Goal: Check status: Check status

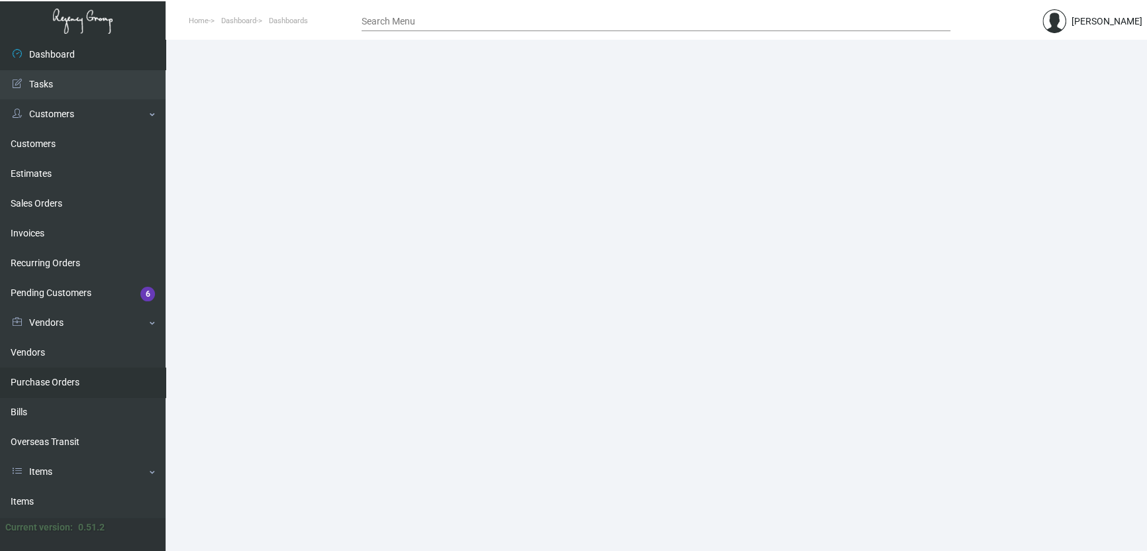
click at [56, 384] on link "Purchase Orders" at bounding box center [83, 382] width 166 height 30
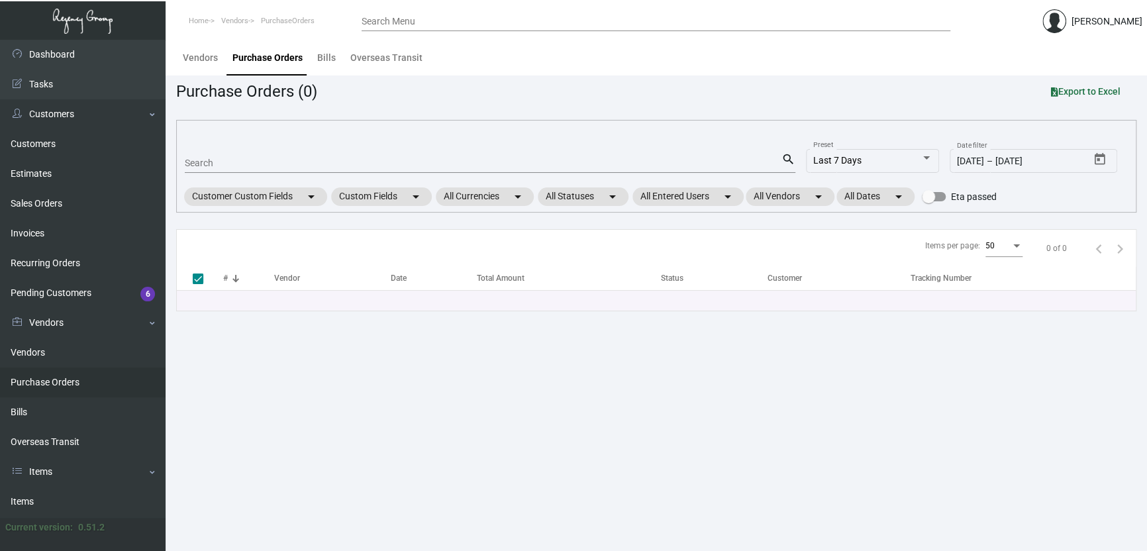
click at [196, 152] on div "Search" at bounding box center [483, 162] width 597 height 21
type input "033"
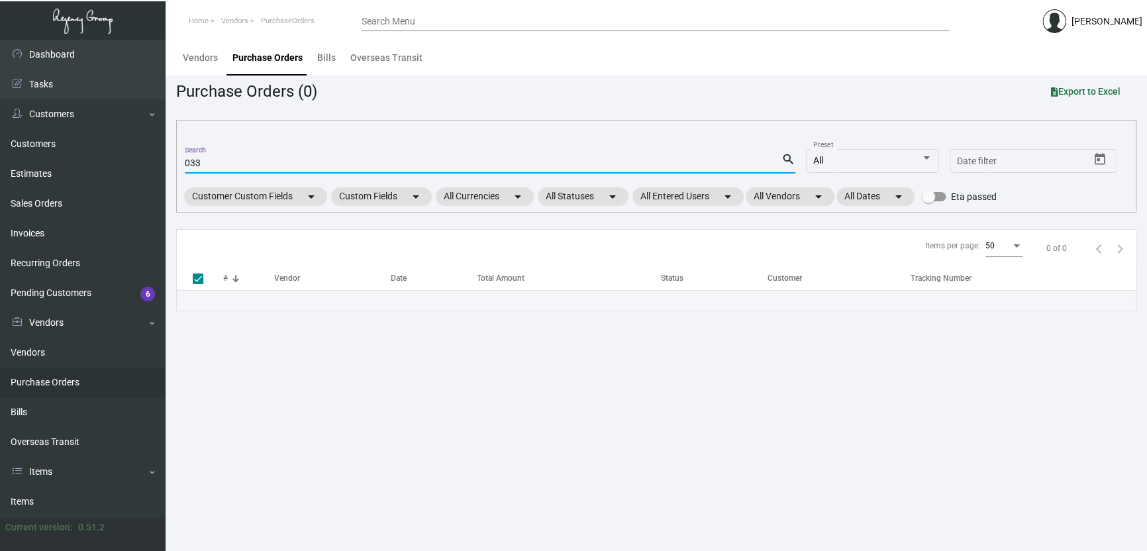
checkbox input "false"
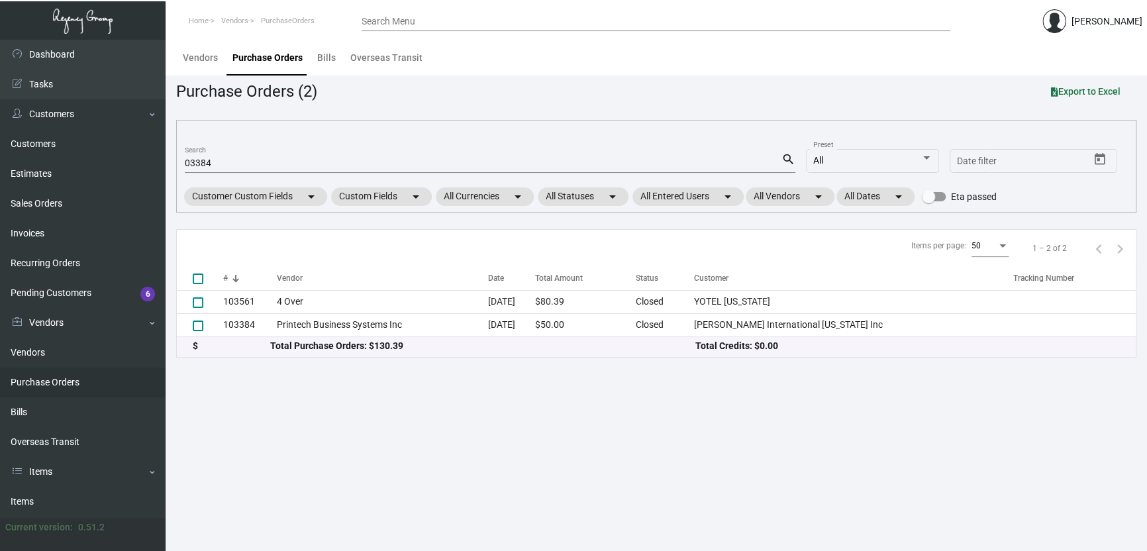
click at [189, 163] on input "03384" at bounding box center [483, 163] width 597 height 11
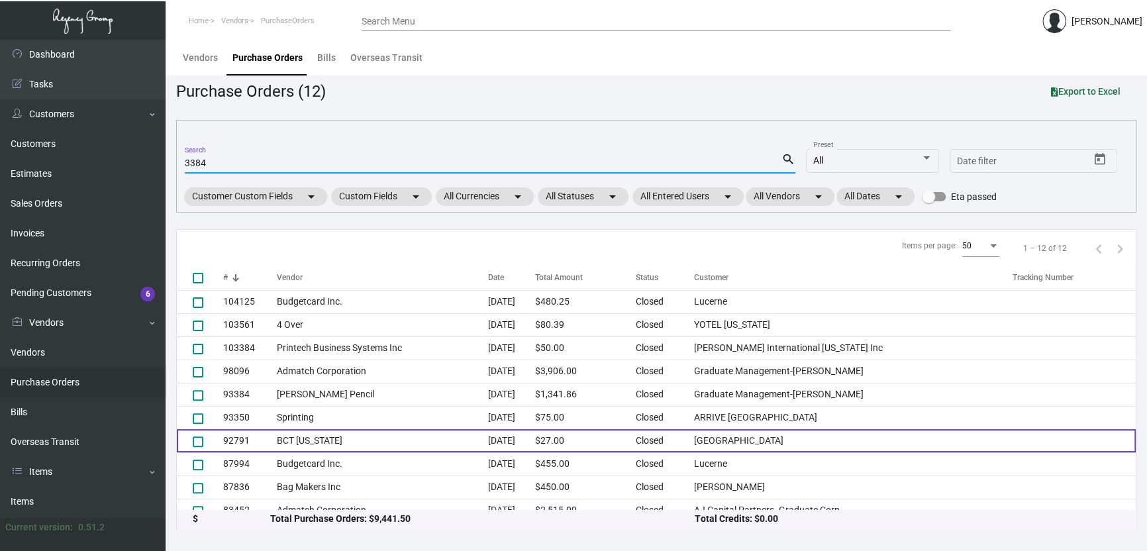
scroll to position [58, 0]
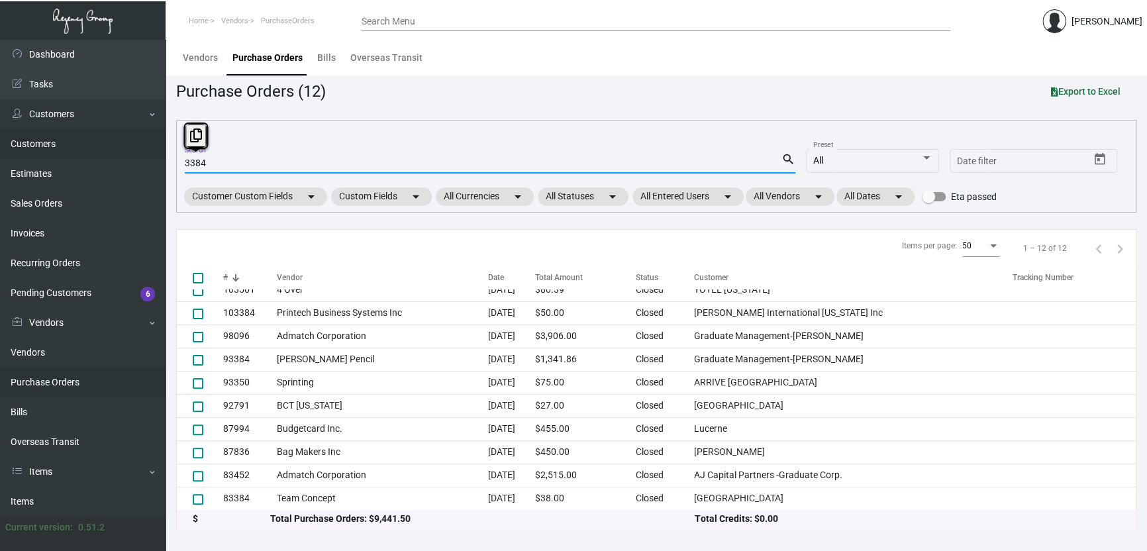
drag, startPoint x: 113, startPoint y: 151, endPoint x: 99, endPoint y: 156, distance: 15.5
click at [99, 156] on div "Dashboard Dashboard Tasks Customers Customers Estimates Sales Orders Invoices R…" at bounding box center [573, 295] width 1147 height 511
paste input "107379"
type input "107379"
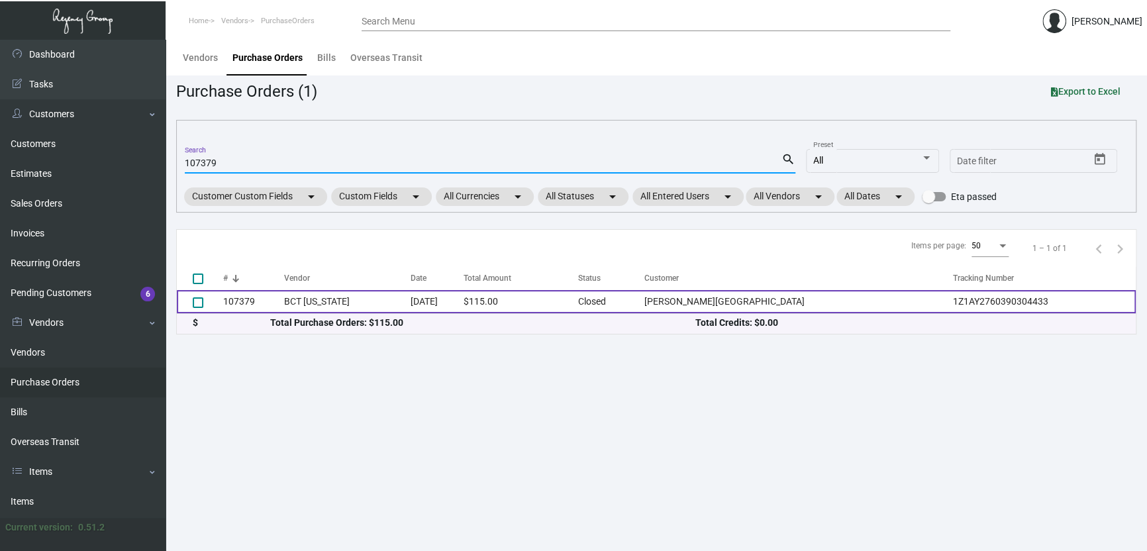
click at [464, 306] on td "[DATE]" at bounding box center [437, 301] width 54 height 23
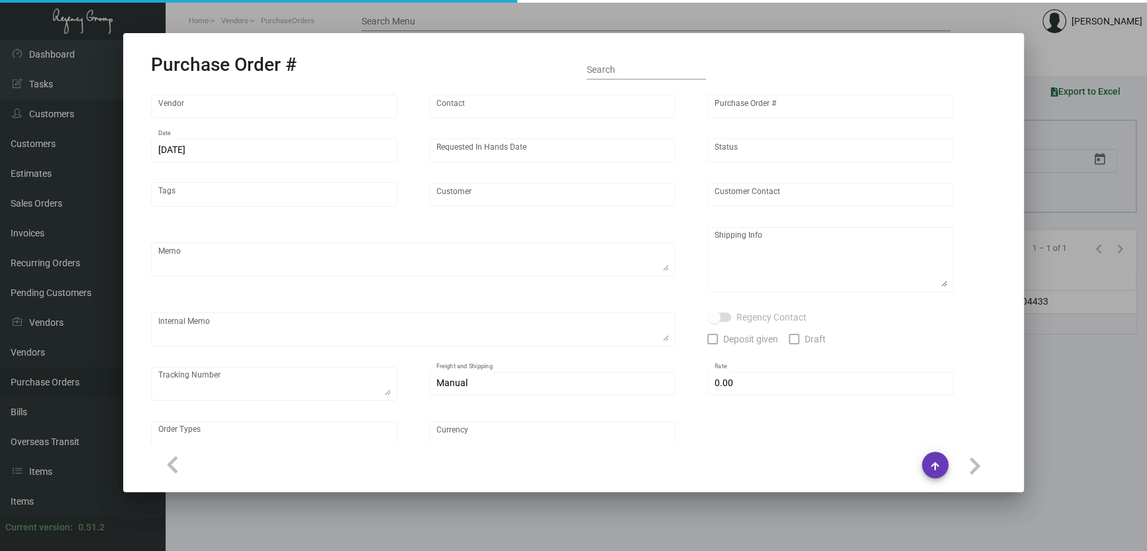
type input "BCT [US_STATE]"
type input "[PERSON_NAME]"
type input "107379"
type input "[DATE]"
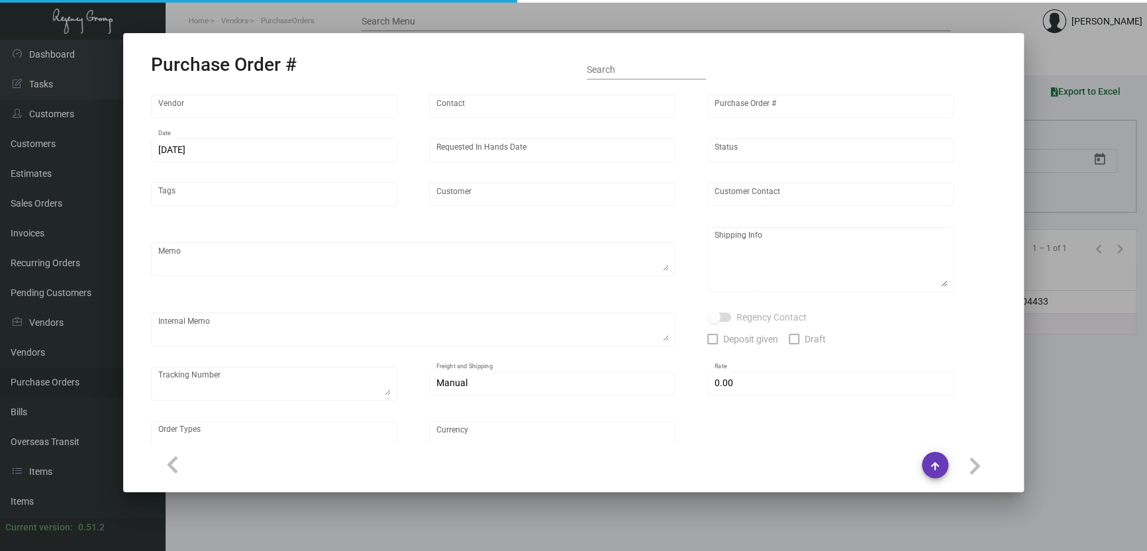
type input "[PERSON_NAME][GEOGRAPHIC_DATA]"
type input "[PERSON_NAME]"
type textarea "REORDER OF PO#106004 PLEASE SEND PDF PROOFS TO OUR ART TEAM; [EMAIL_ADDRESS][DO…"
type textarea "[PERSON_NAME][GEOGRAPHIC_DATA] - [PERSON_NAME] [STREET_ADDRESS][US_STATE]"
type textarea "QUote from [DATE]: "Allow 5 business days for completion/delivery" Vendor shipp…"
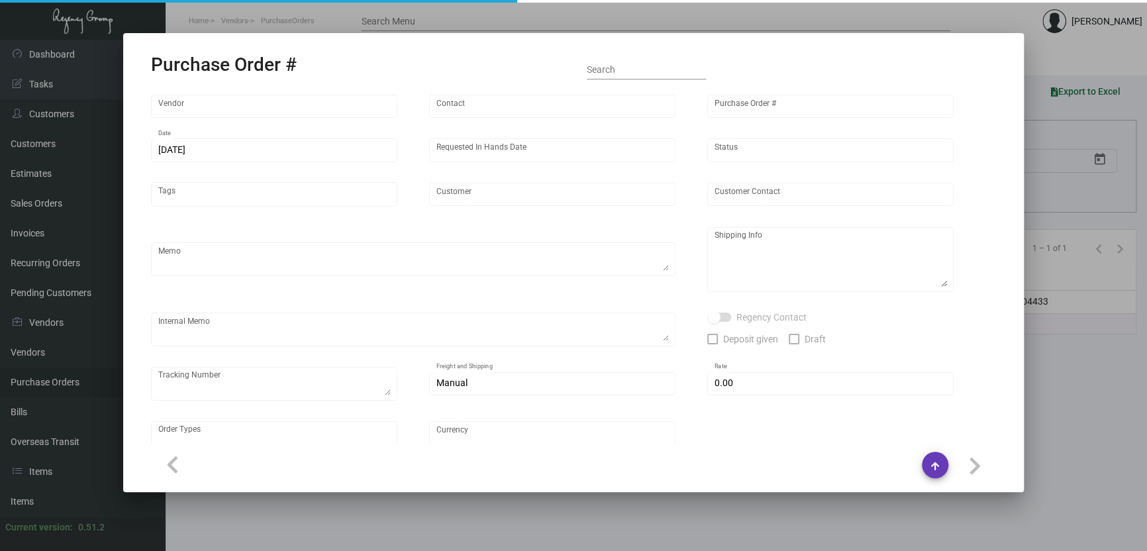
type textarea "1Z1AY2760390304433"
type input "$ 0.00"
type input "United States Dollar $"
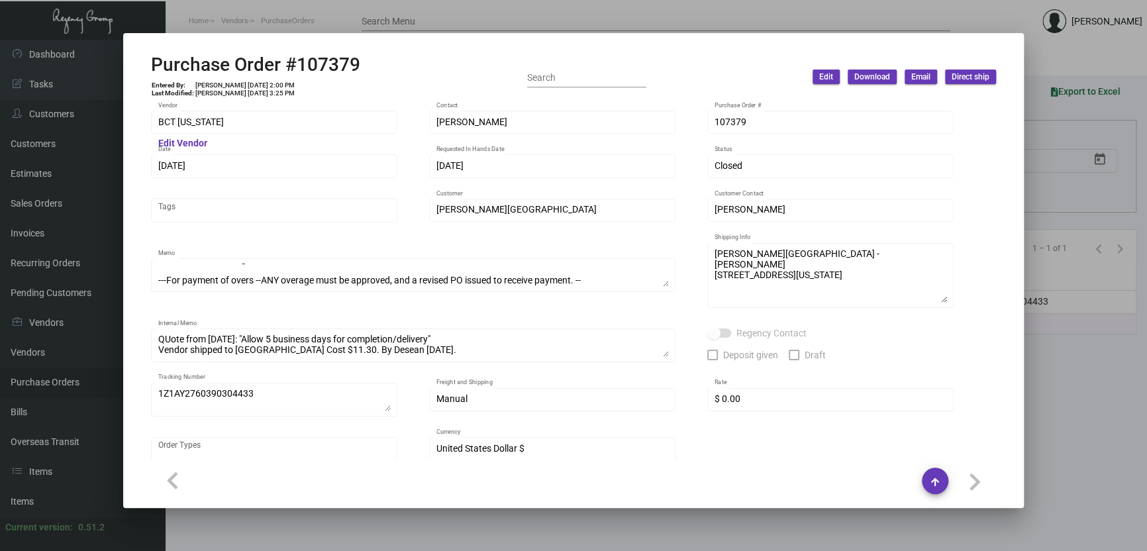
click at [564, 322] on div "BCT [US_STATE] Vendor Edit Vendor [PERSON_NAME] Contact 107379 Purchase Order #…" at bounding box center [573, 292] width 845 height 367
